Goal: Task Accomplishment & Management: Manage account settings

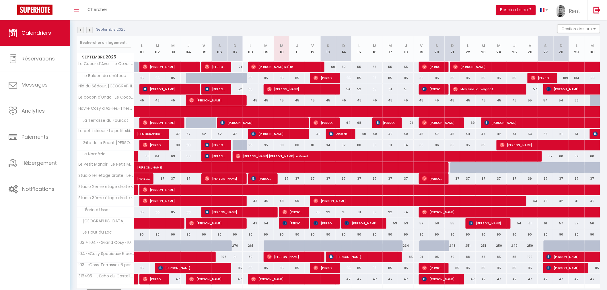
scroll to position [64, 0]
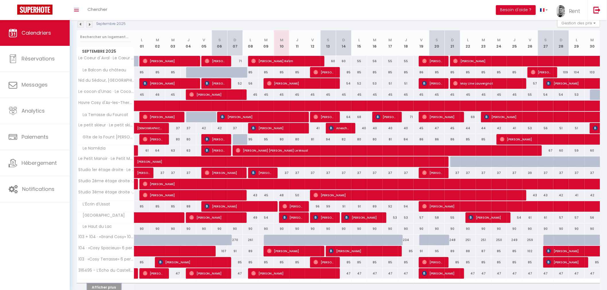
click at [100, 285] on button "Afficher plus" at bounding box center [104, 288] width 34 height 8
select select
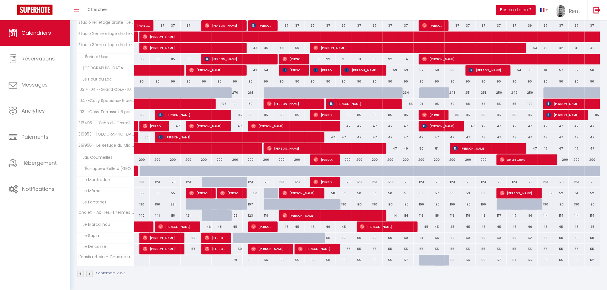
scroll to position [212, 0]
click at [272, 237] on div at bounding box center [271, 241] width 15 height 11
type input "60"
select select "1"
type input "[DATE]"
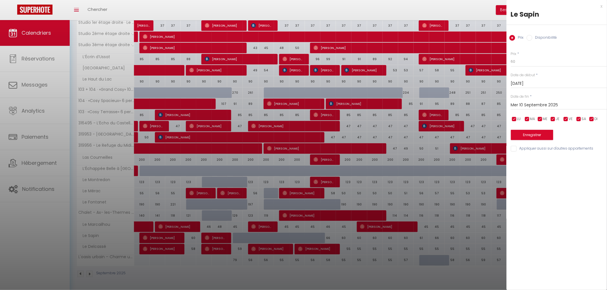
click at [529, 104] on input "Mer 10 Septembre 2025" at bounding box center [559, 105] width 96 height 7
click at [582, 147] on span "12" at bounding box center [578, 149] width 12 height 11
type input "Ven 12 Septembre 2025"
click at [543, 37] on label "Disponibilité" at bounding box center [544, 38] width 25 height 6
click at [532, 37] on input "Disponibilité" at bounding box center [530, 38] width 6 height 6
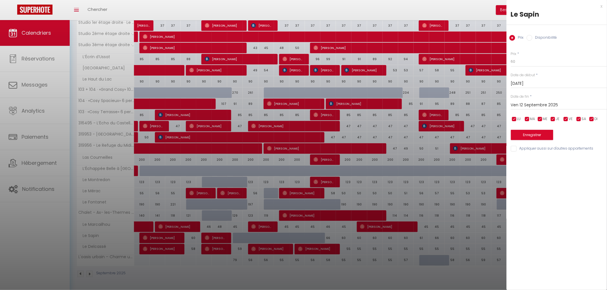
radio input "true"
radio input "false"
click at [525, 62] on select "Disponible Indisponible" at bounding box center [559, 62] width 96 height 11
click at [511, 57] on select "Disponible Indisponible" at bounding box center [559, 62] width 96 height 11
click at [541, 135] on button "Enregistrer" at bounding box center [532, 136] width 42 height 10
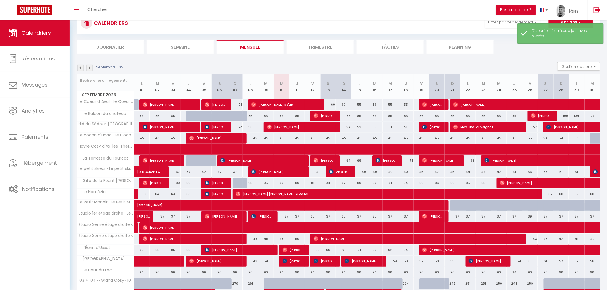
scroll to position [91, 0]
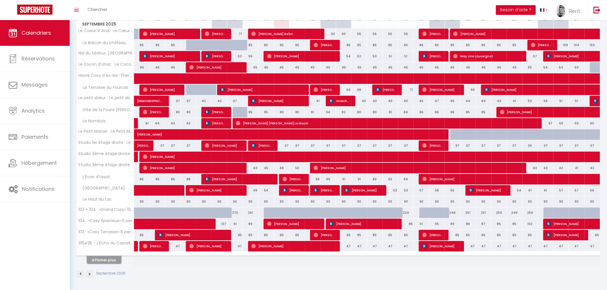
click at [103, 262] on button "Afficher plus" at bounding box center [104, 260] width 34 height 8
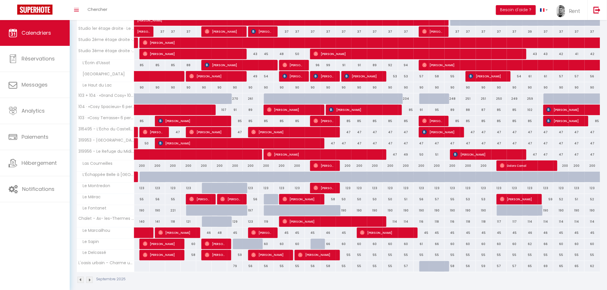
scroll to position [212, 0]
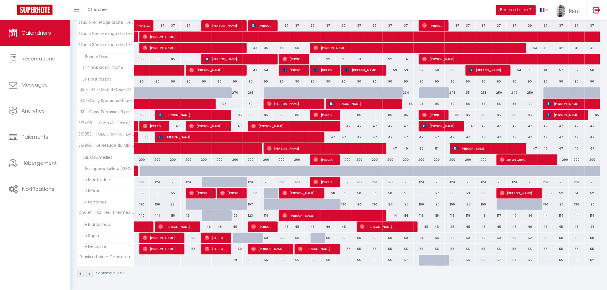
click at [312, 238] on div at bounding box center [318, 238] width 15 height 11
select select "1"
type input "Ven 12 Septembre 2025"
type input "[DATE]"
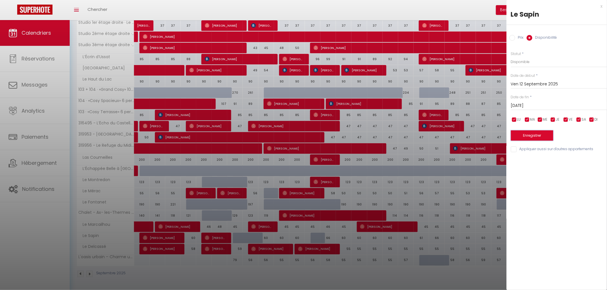
click at [535, 138] on button "Enregistrer" at bounding box center [532, 136] width 42 height 10
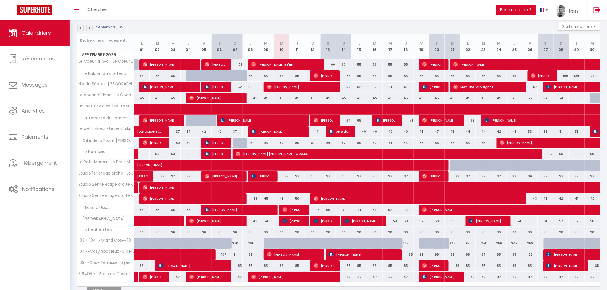
scroll to position [0, 0]
